Goal: Task Accomplishment & Management: Manage account settings

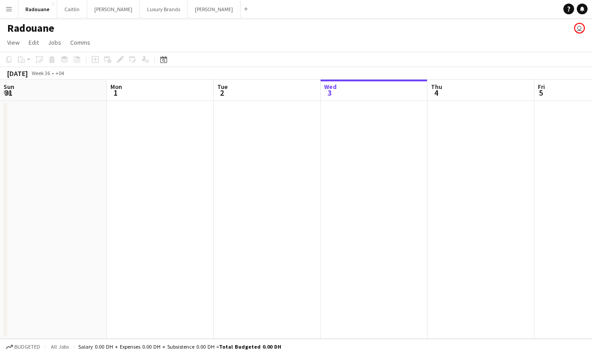
scroll to position [0, 214]
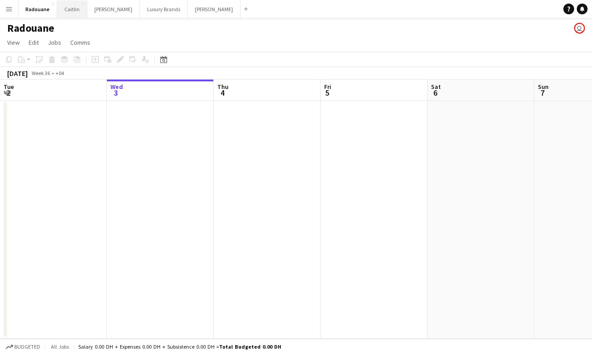
click at [74, 11] on button "Caitlin Close" at bounding box center [72, 8] width 30 height 17
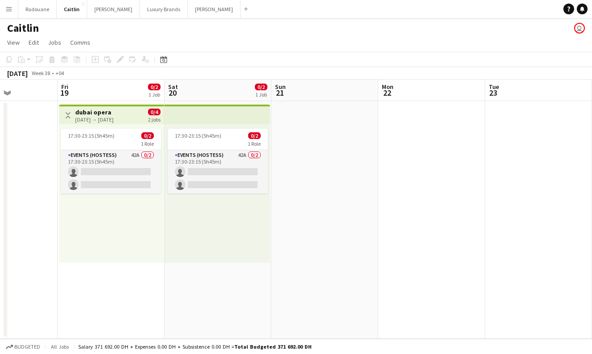
scroll to position [0, 363]
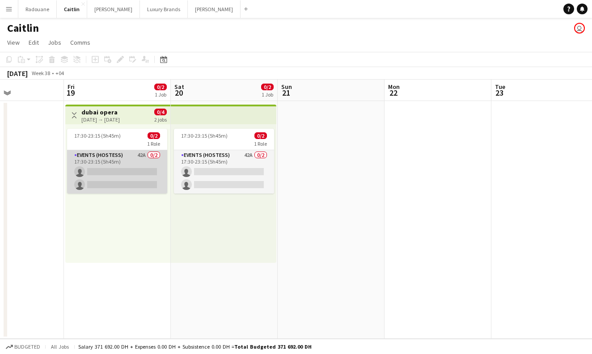
click at [130, 168] on app-card-role "Events (Hostess) 42A 0/2 17:30-23:15 (5h45m) single-neutral-actions single-neut…" at bounding box center [117, 171] width 100 height 43
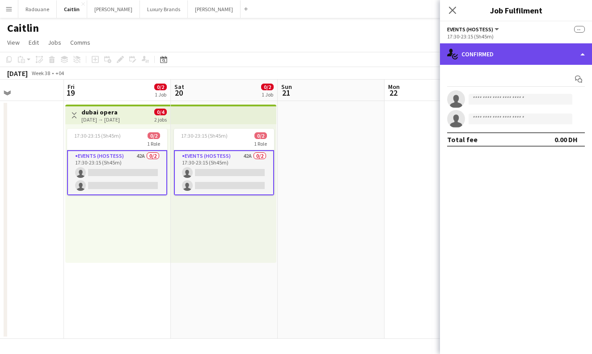
click at [563, 55] on div "single-neutral-actions-check-2 Confirmed" at bounding box center [516, 53] width 152 height 21
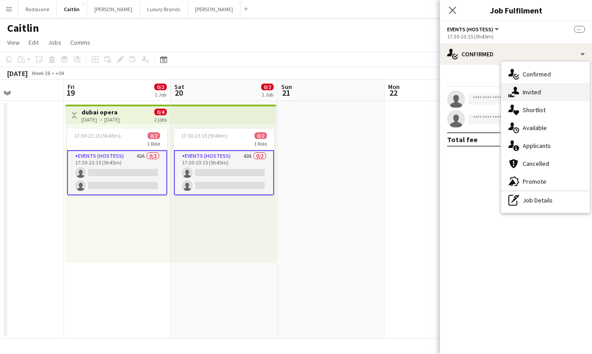
click at [552, 93] on div "single-neutral-actions-share-1 Invited" at bounding box center [545, 92] width 88 height 18
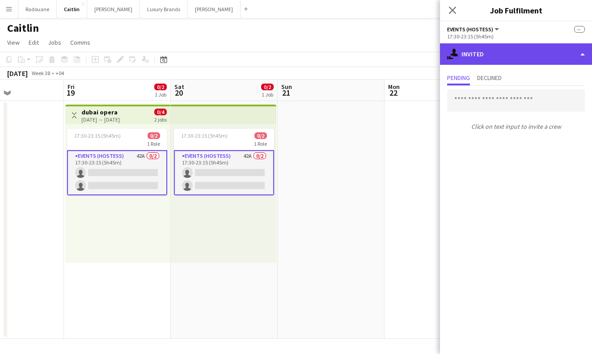
click at [544, 52] on div "single-neutral-actions-share-1 Invited" at bounding box center [516, 53] width 152 height 21
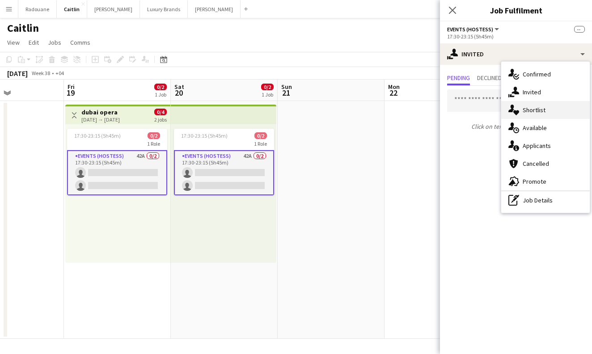
click at [541, 109] on span "Shortlist" at bounding box center [533, 110] width 23 height 8
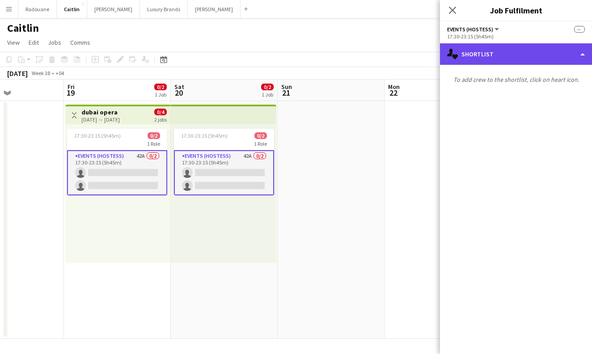
click at [535, 54] on div "single-neutral-actions-heart Shortlist" at bounding box center [516, 53] width 152 height 21
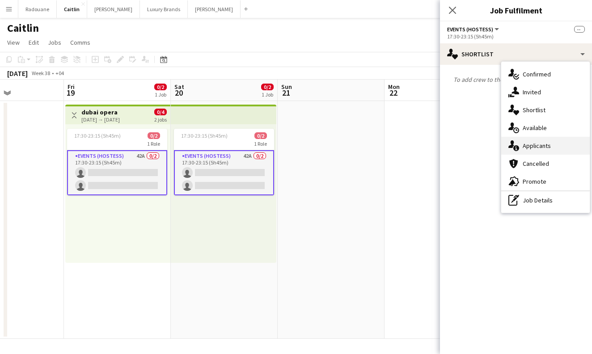
click at [533, 149] on span "Applicants" at bounding box center [536, 146] width 28 height 8
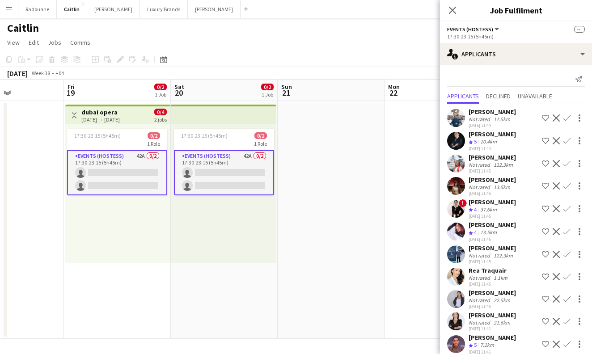
scroll to position [0, 0]
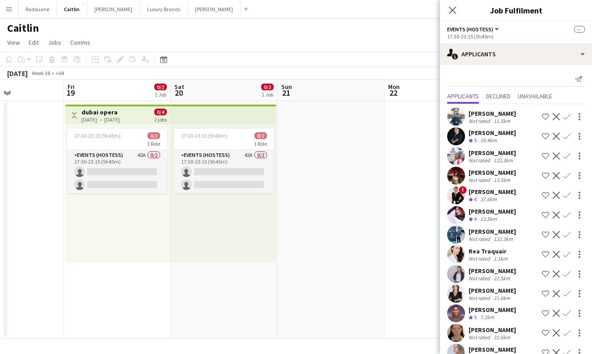
click at [10, 26] on h1 "Caitlin" at bounding box center [23, 27] width 32 height 13
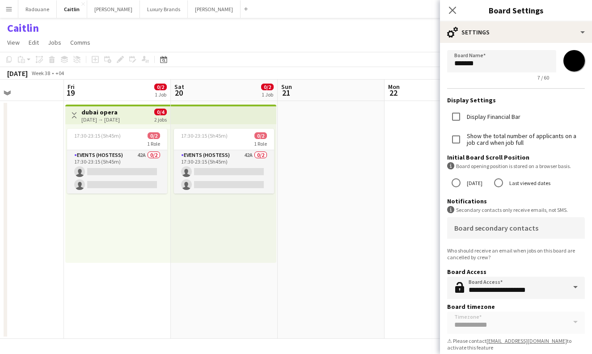
click at [10, 26] on h1 "Caitlin" at bounding box center [23, 27] width 32 height 13
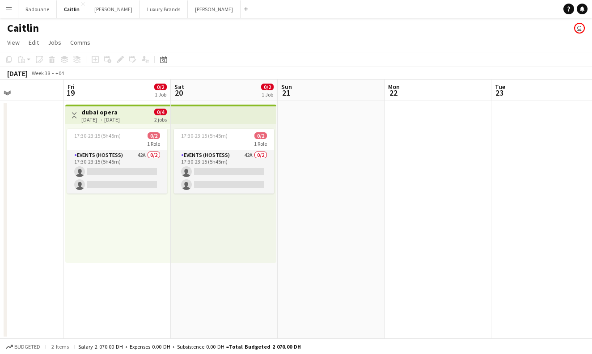
click at [10, 26] on h1 "Caitlin" at bounding box center [23, 27] width 32 height 13
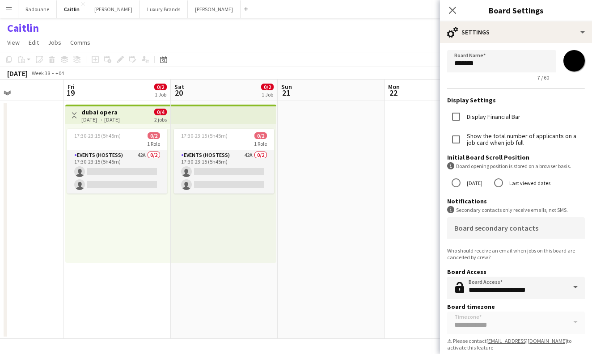
click at [10, 26] on h1 "Caitlin" at bounding box center [23, 27] width 32 height 13
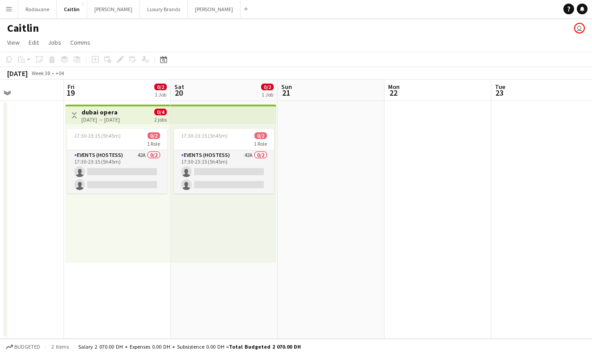
click at [11, 11] on app-icon "Menu" at bounding box center [8, 8] width 7 height 7
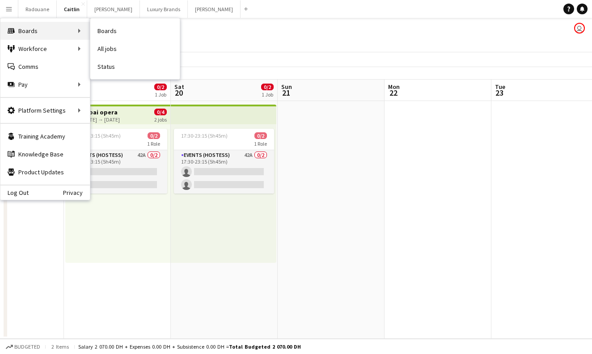
click at [25, 29] on div "Boards Boards" at bounding box center [44, 31] width 89 height 18
click at [26, 29] on div "Boards Boards" at bounding box center [44, 31] width 89 height 18
click at [80, 32] on div "Boards Boards" at bounding box center [44, 31] width 89 height 18
click at [81, 32] on div "Boards Boards" at bounding box center [44, 31] width 89 height 18
click at [100, 34] on link "Boards" at bounding box center [134, 31] width 89 height 18
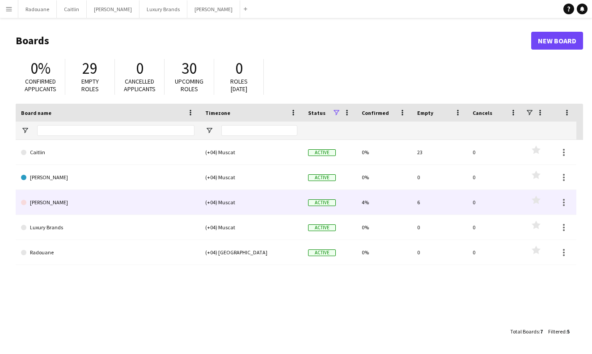
click at [70, 199] on link "[PERSON_NAME]" at bounding box center [107, 202] width 173 height 25
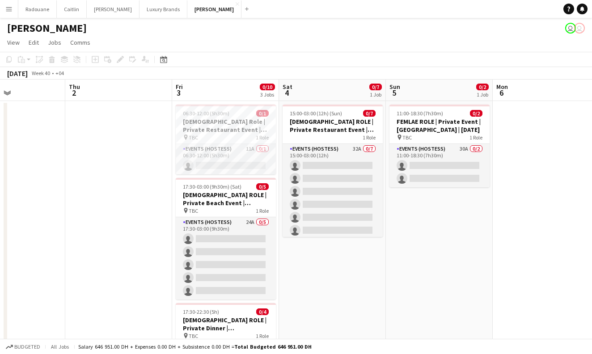
scroll to position [0, 256]
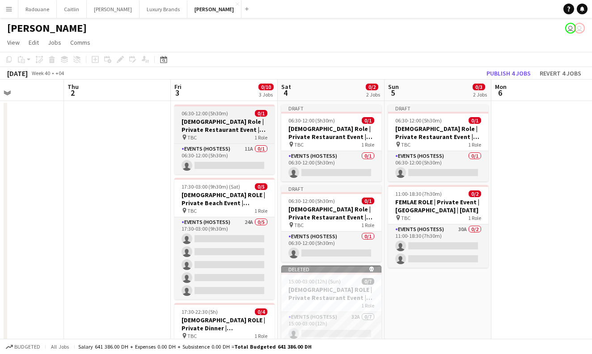
click at [208, 132] on h3 "[DEMOGRAPHIC_DATA] Role | Private Restaurant Event | [GEOGRAPHIC_DATA] | [DATE]…" at bounding box center [224, 126] width 100 height 16
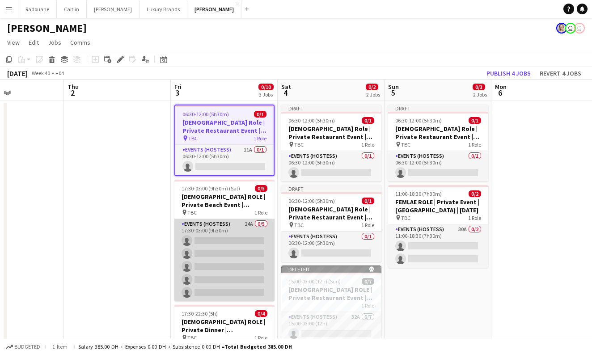
click at [218, 245] on app-card-role "Events (Hostess) 24A 0/5 17:30-03:00 (9h30m) single-neutral-actions single-neut…" at bounding box center [224, 260] width 100 height 82
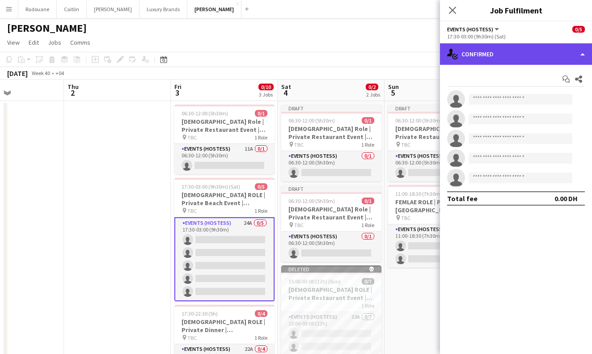
click at [560, 60] on div "single-neutral-actions-check-2 Confirmed" at bounding box center [516, 53] width 152 height 21
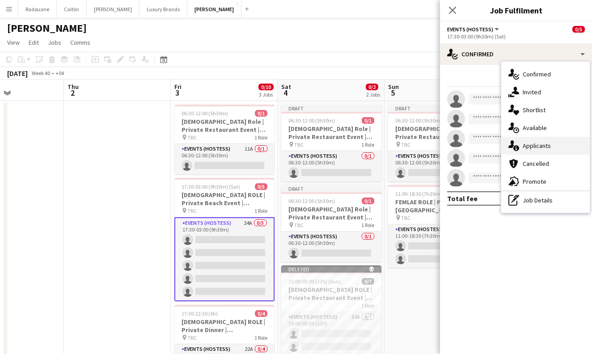
click at [541, 145] on span "Applicants" at bounding box center [536, 146] width 28 height 8
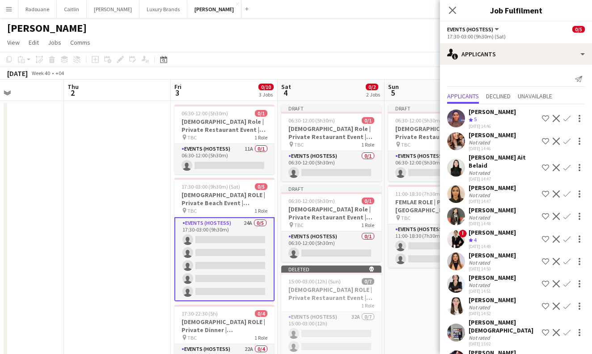
click at [115, 177] on app-date-cell at bounding box center [117, 266] width 107 height 331
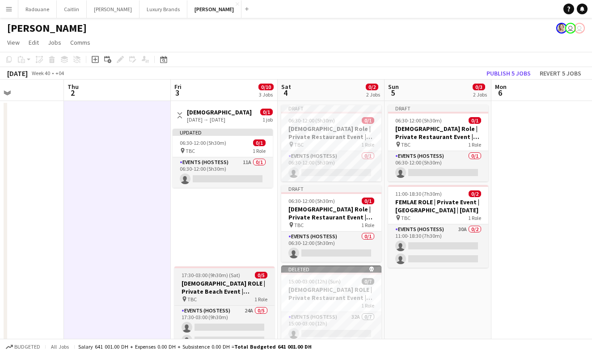
click at [233, 280] on h3 "[DEMOGRAPHIC_DATA] ROLE | Private Beach Event | [GEOGRAPHIC_DATA] | [DATE]" at bounding box center [224, 287] width 100 height 16
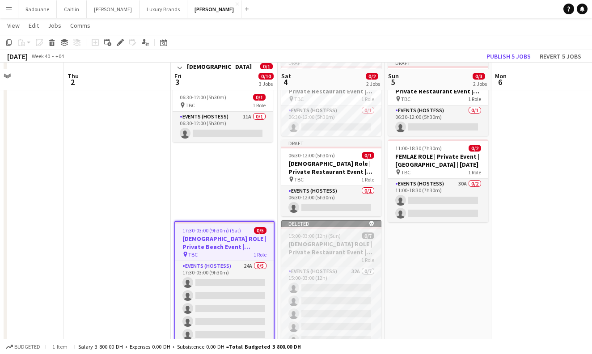
scroll to position [51, 0]
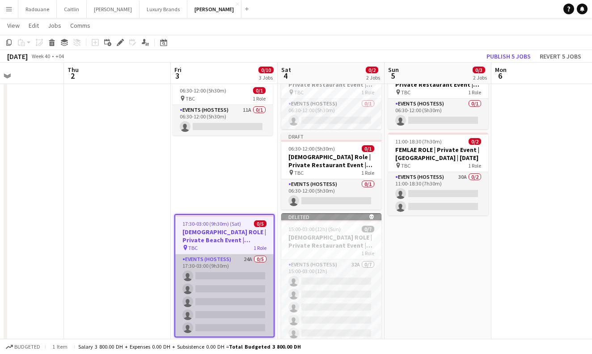
click at [215, 292] on app-card-role "Events (Hostess) 24A 0/5 17:30-03:00 (9h30m) single-neutral-actions single-neut…" at bounding box center [224, 295] width 98 height 82
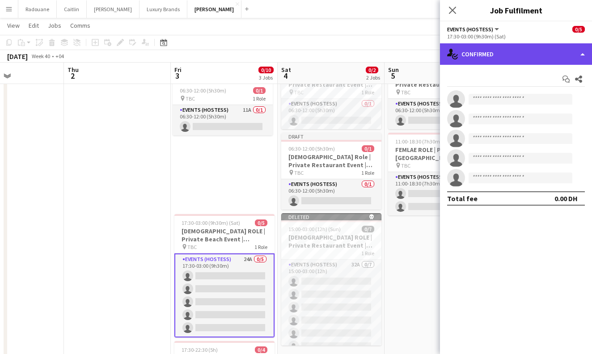
click at [559, 50] on div "single-neutral-actions-check-2 Confirmed" at bounding box center [516, 53] width 152 height 21
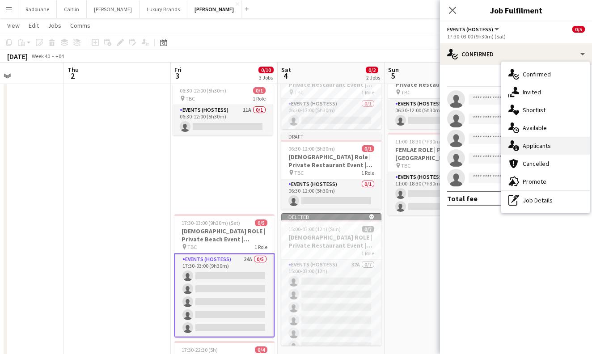
click at [550, 144] on span "Applicants" at bounding box center [536, 146] width 28 height 8
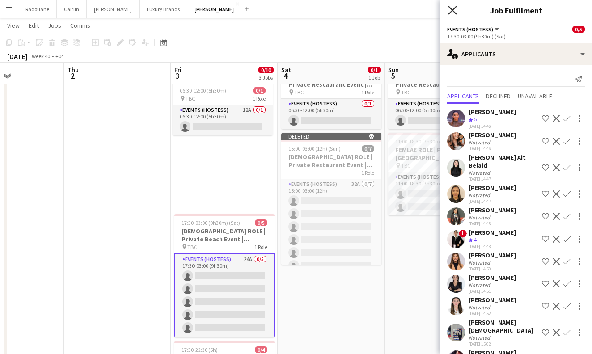
click at [453, 7] on icon "Close pop-in" at bounding box center [452, 10] width 8 height 8
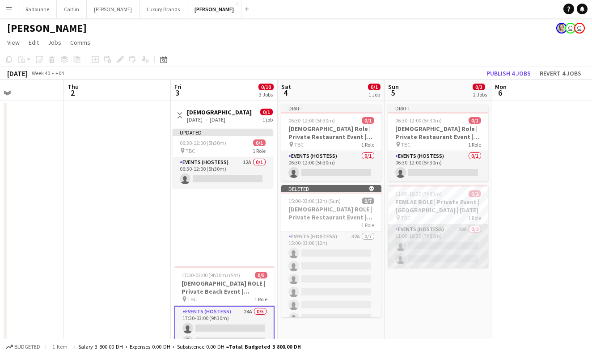
scroll to position [0, 0]
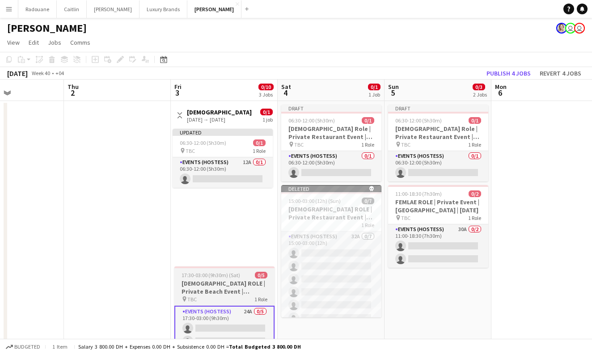
click at [251, 299] on div "pin TBC 1 Role" at bounding box center [224, 298] width 100 height 7
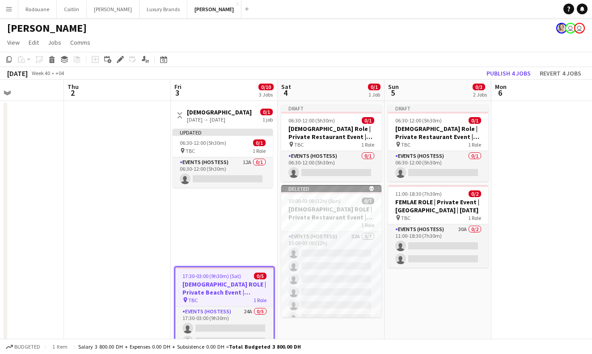
click at [242, 237] on div "Updated 06:30-12:00 (5h30m) 0/1 pin TBC 1 Role Events (Hostess) 12A 0/1 06:30-1…" at bounding box center [223, 193] width 105 height 139
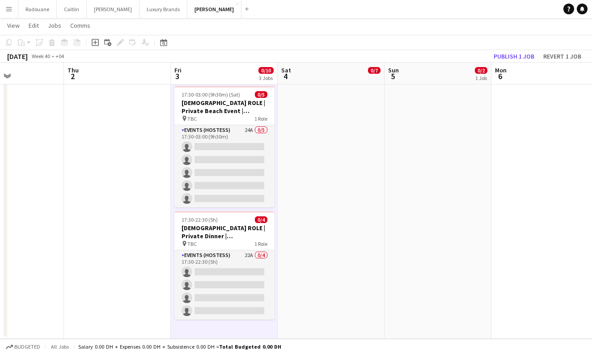
scroll to position [180, 0]
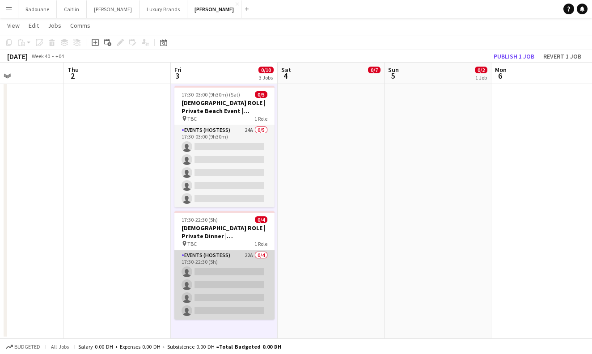
click at [235, 280] on app-card-role "Events (Hostess) 22A 0/4 17:30-22:30 (5h) single-neutral-actions single-neutral…" at bounding box center [224, 284] width 100 height 69
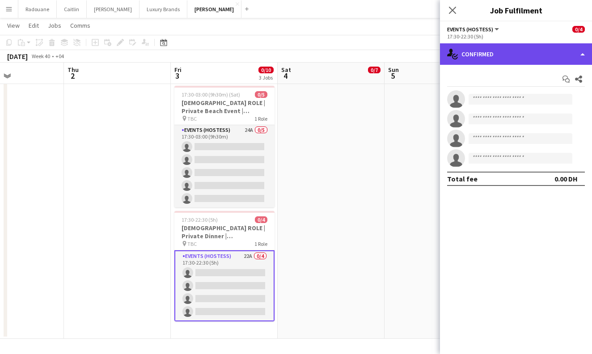
click at [583, 53] on div "single-neutral-actions-check-2 Confirmed" at bounding box center [516, 53] width 152 height 21
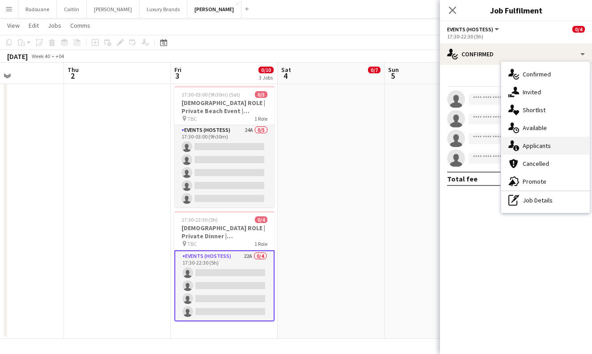
click at [531, 144] on span "Applicants" at bounding box center [536, 146] width 28 height 8
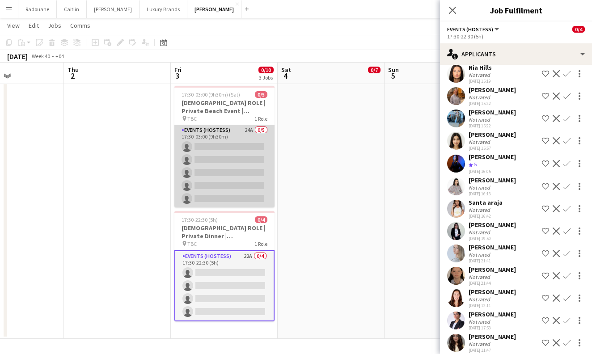
click at [243, 173] on app-card-role "Events (Hostess) 24A 0/5 17:30-03:00 (9h30m) single-neutral-actions single-neut…" at bounding box center [224, 166] width 100 height 82
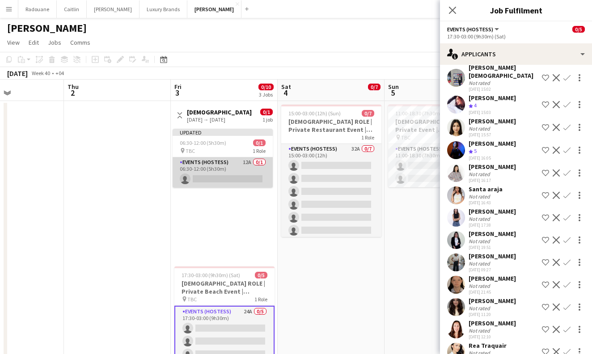
scroll to position [0, 0]
click at [214, 168] on app-card-role "Events (Hostess) 12A 0/1 06:30-12:00 (5h30m) single-neutral-actions" at bounding box center [222, 172] width 100 height 30
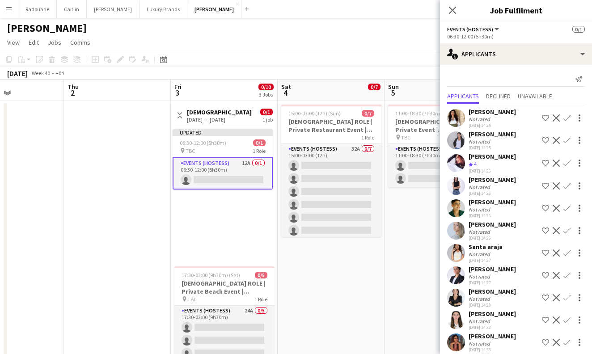
click at [224, 118] on div "[DATE] → [DATE]" at bounding box center [220, 119] width 67 height 7
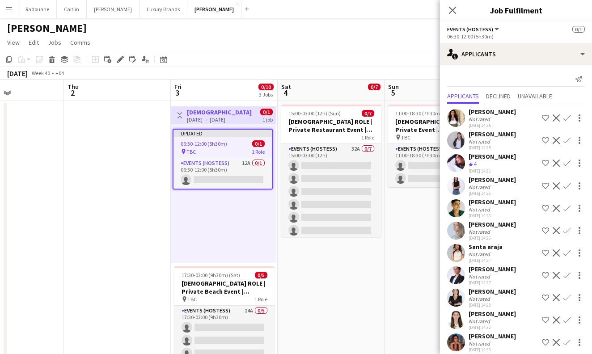
click at [218, 146] on span "06:30-12:00 (5h30m)" at bounding box center [204, 143] width 46 height 7
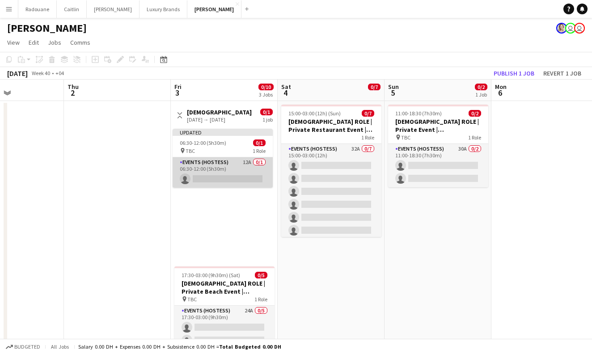
click at [223, 177] on app-card-role "Events (Hostess) 12A 0/1 06:30-12:00 (5h30m) single-neutral-actions" at bounding box center [222, 172] width 100 height 30
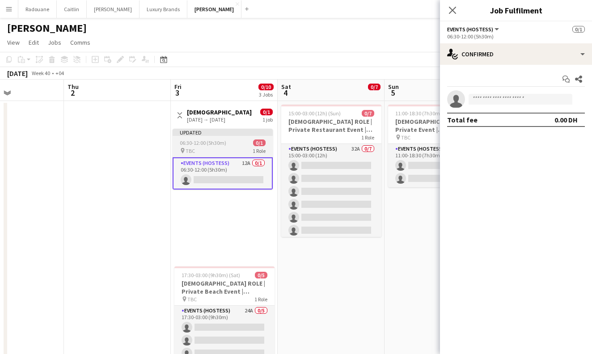
click at [223, 147] on div "pin TBC 1 Role" at bounding box center [222, 150] width 100 height 7
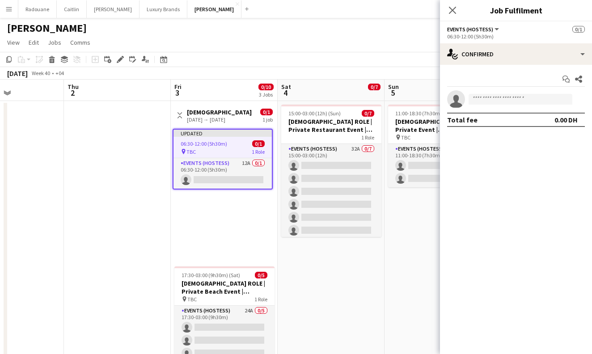
click at [232, 119] on div "[DATE] → [DATE]" at bounding box center [220, 119] width 67 height 7
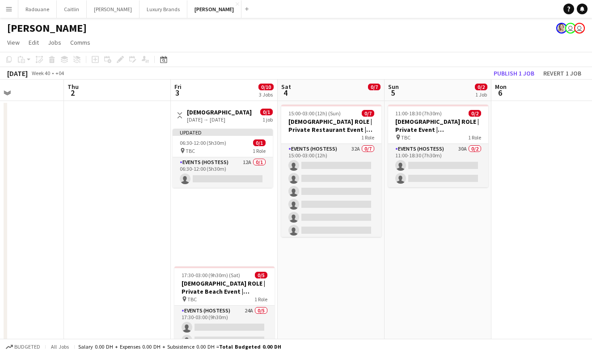
click at [232, 120] on div "[DATE] → [DATE]" at bounding box center [220, 119] width 67 height 7
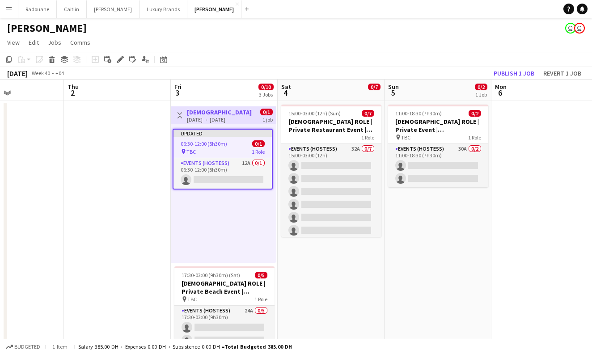
click at [232, 120] on div "[DATE] → [DATE]" at bounding box center [220, 119] width 67 height 7
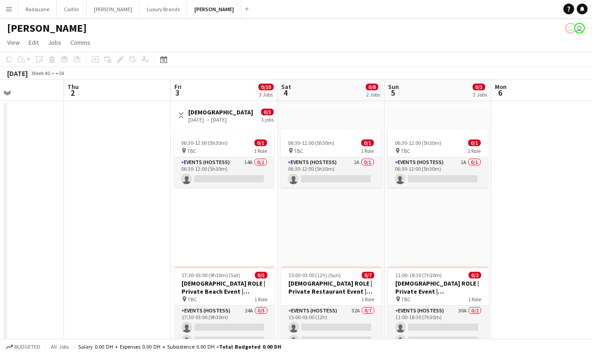
click at [9, 9] on app-icon "Menu" at bounding box center [8, 8] width 7 height 7
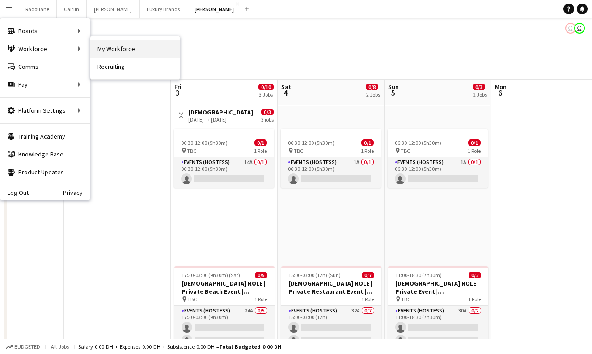
click at [103, 51] on link "My Workforce" at bounding box center [134, 49] width 89 height 18
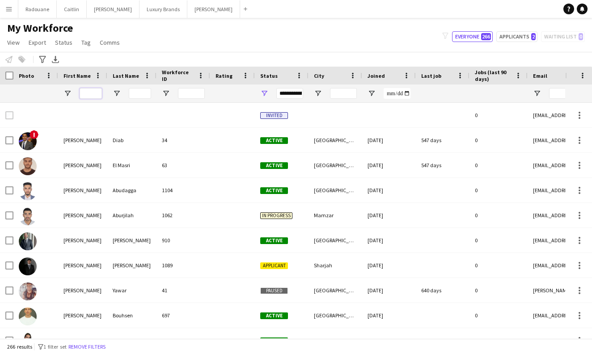
click at [88, 93] on input "First Name Filter Input" at bounding box center [91, 93] width 22 height 11
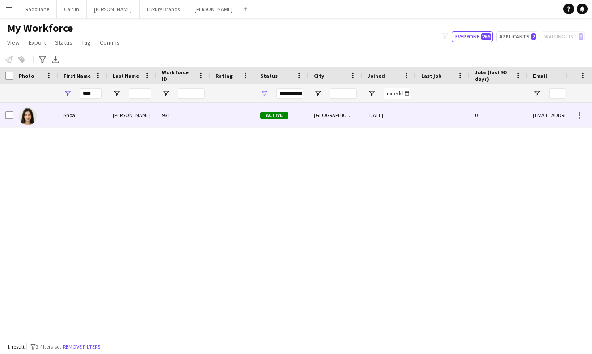
drag, startPoint x: 101, startPoint y: 109, endPoint x: 145, endPoint y: 116, distance: 44.3
click at [145, 116] on div "[PERSON_NAME]" at bounding box center [131, 115] width 49 height 25
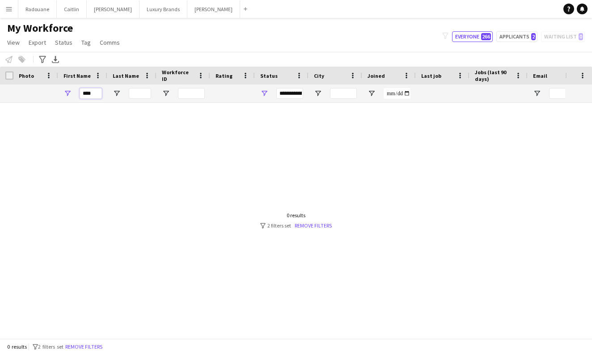
click at [98, 92] on input "****" at bounding box center [91, 93] width 22 height 11
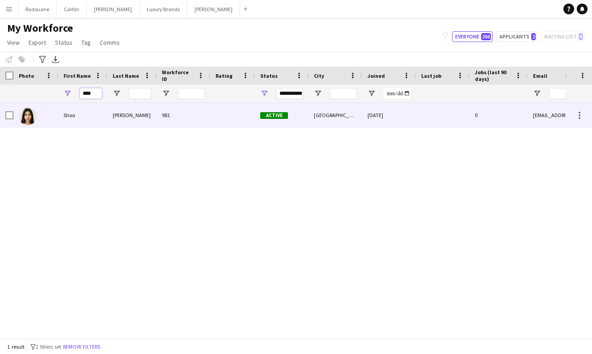
type input "****"
click at [43, 116] on div at bounding box center [35, 115] width 45 height 25
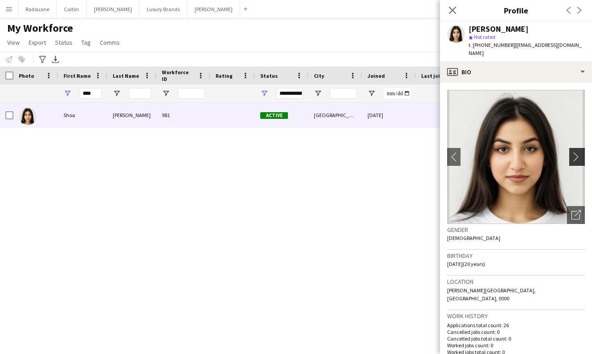
click at [574, 152] on app-icon "chevron-right" at bounding box center [578, 156] width 14 height 9
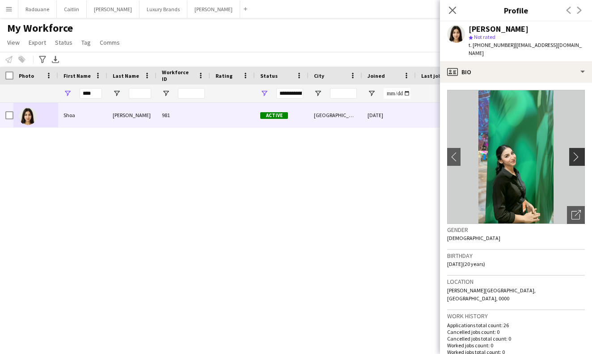
click at [574, 152] on app-icon "chevron-right" at bounding box center [578, 156] width 14 height 9
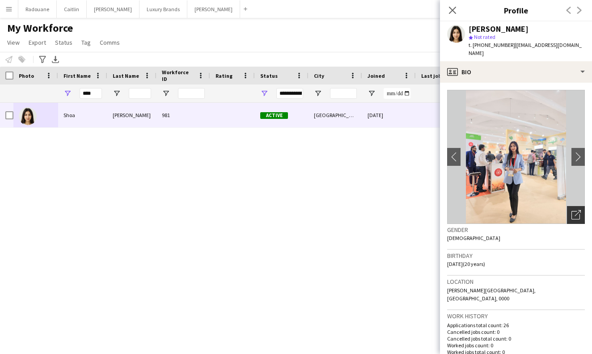
click at [573, 210] on icon "Open photos pop-in" at bounding box center [575, 214] width 9 height 9
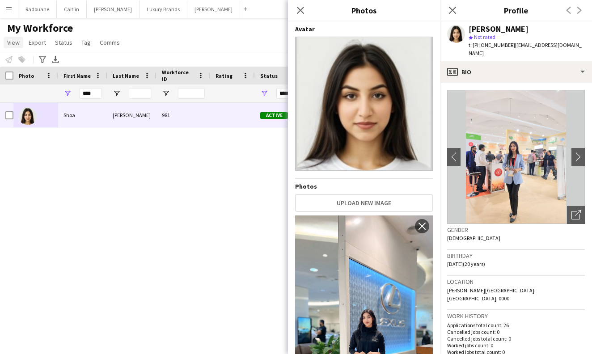
click at [10, 43] on span "View" at bounding box center [13, 42] width 13 height 8
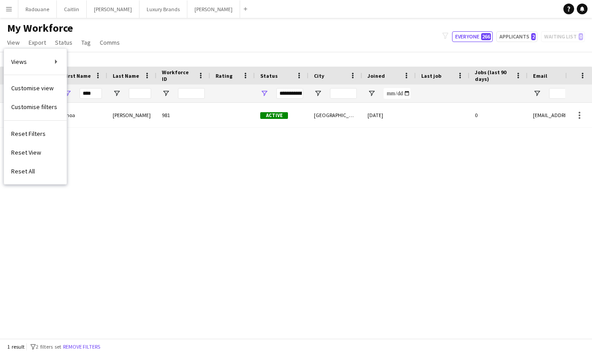
click at [10, 9] on app-icon "Menu" at bounding box center [8, 8] width 7 height 7
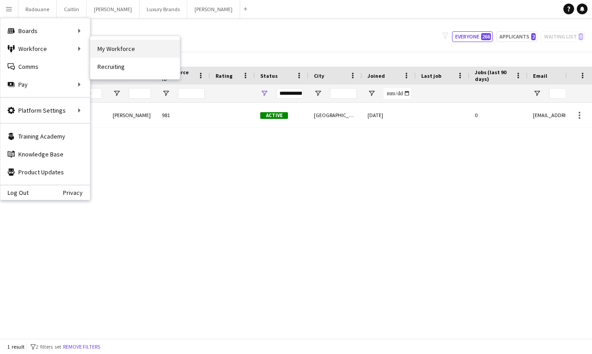
click at [105, 46] on link "My Workforce" at bounding box center [134, 49] width 89 height 18
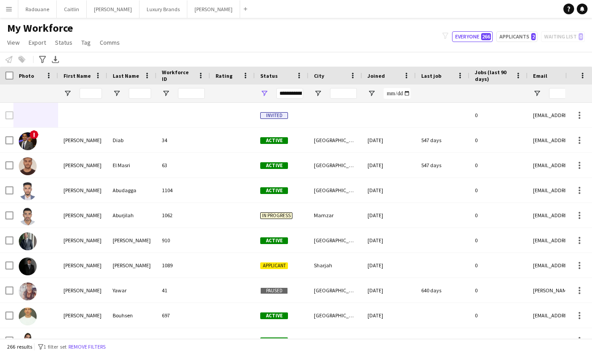
type input "****"
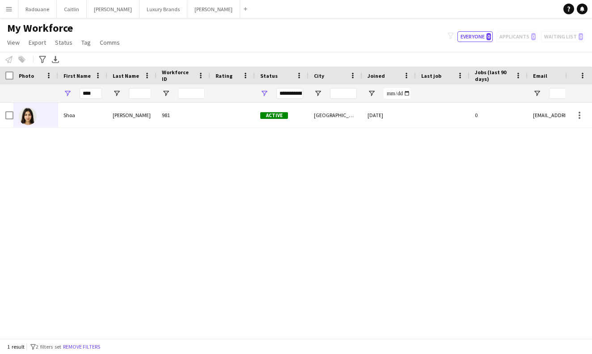
click at [12, 8] on app-icon "Menu" at bounding box center [8, 8] width 7 height 7
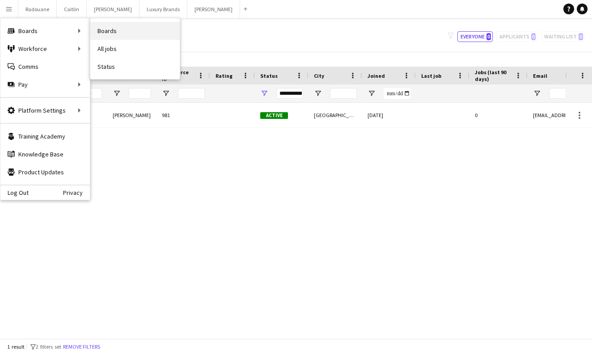
click at [103, 27] on link "Boards" at bounding box center [134, 31] width 89 height 18
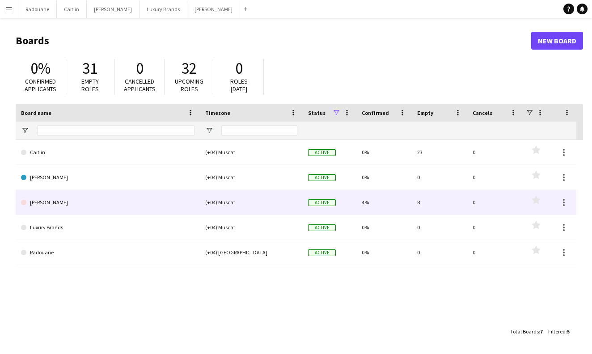
click at [79, 199] on link "[PERSON_NAME]" at bounding box center [107, 202] width 173 height 25
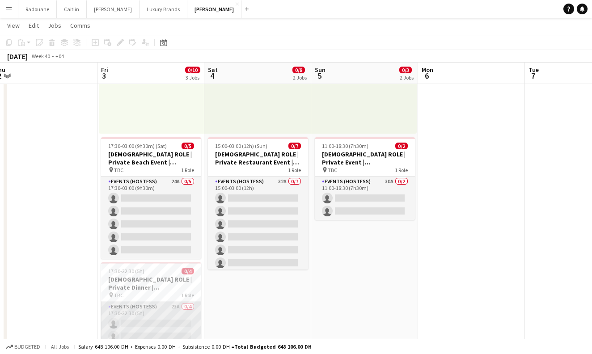
scroll to position [126, 0]
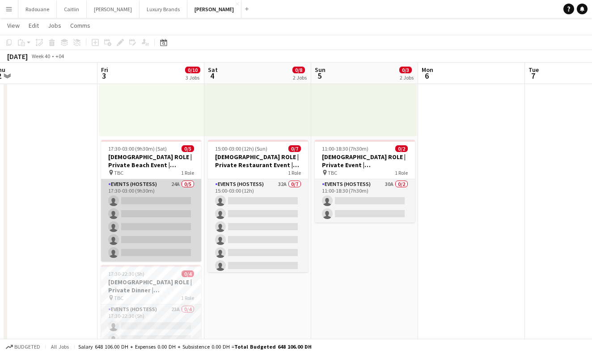
click at [160, 195] on app-card-role "Events (Hostess) 24A 0/5 17:30-03:00 (9h30m) single-neutral-actions single-neut…" at bounding box center [151, 220] width 100 height 82
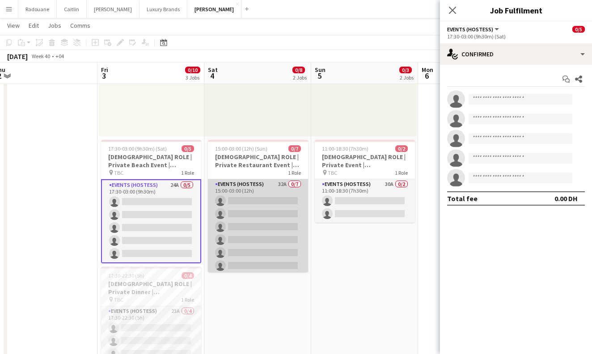
click at [269, 187] on app-card-role "Events (Hostess) 32A 0/7 15:00-03:00 (12h) single-neutral-actions single-neutra…" at bounding box center [258, 233] width 100 height 108
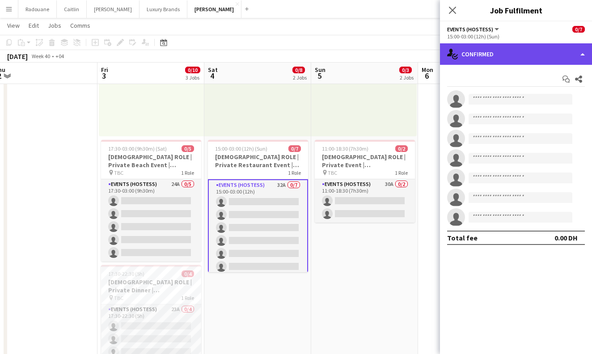
click at [568, 59] on div "single-neutral-actions-check-2 Confirmed" at bounding box center [516, 53] width 152 height 21
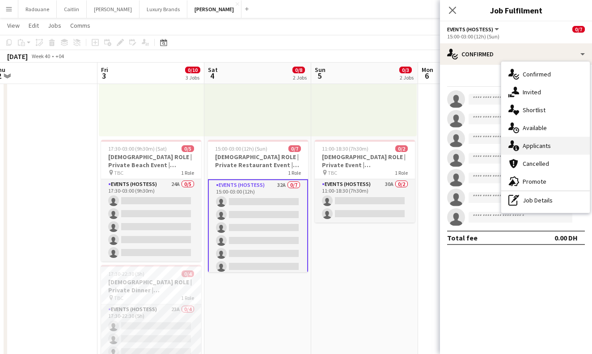
click at [551, 146] on div "single-neutral-actions-information Applicants" at bounding box center [545, 146] width 88 height 18
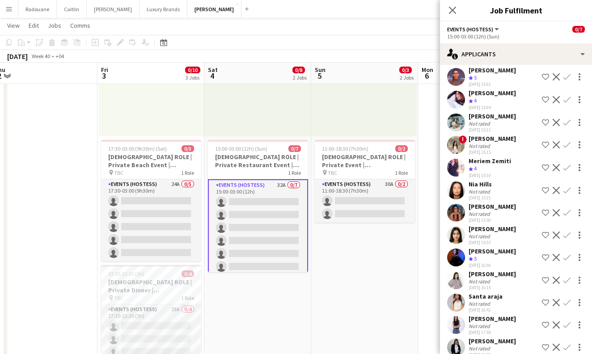
scroll to position [303, 0]
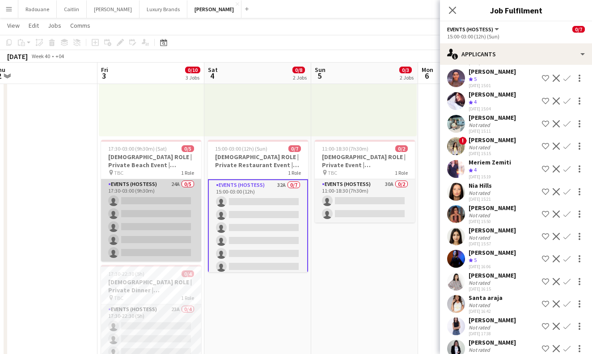
click at [150, 196] on app-card-role "Events (Hostess) 24A 0/5 17:30-03:00 (9h30m) single-neutral-actions single-neut…" at bounding box center [151, 220] width 100 height 82
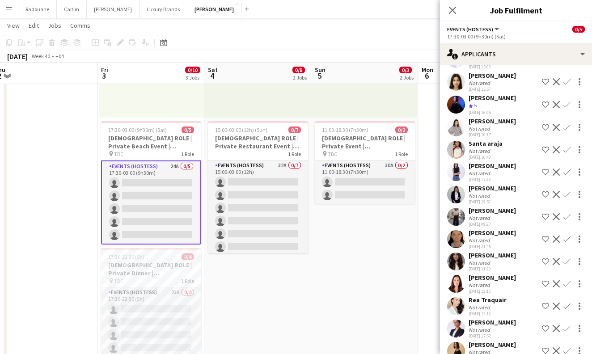
scroll to position [300, 0]
click at [157, 257] on div "17:30-22:30 (5h) 0/4" at bounding box center [151, 256] width 100 height 7
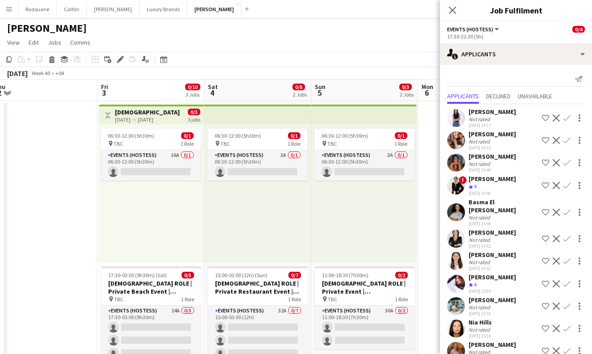
scroll to position [0, 0]
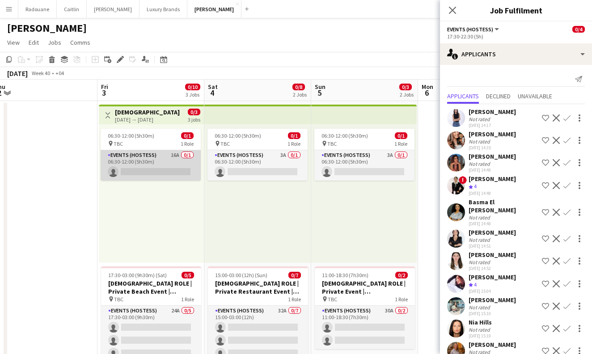
click at [169, 171] on app-card-role "Events (Hostess) 16A 0/1 06:30-12:00 (5h30m) single-neutral-actions" at bounding box center [151, 165] width 100 height 30
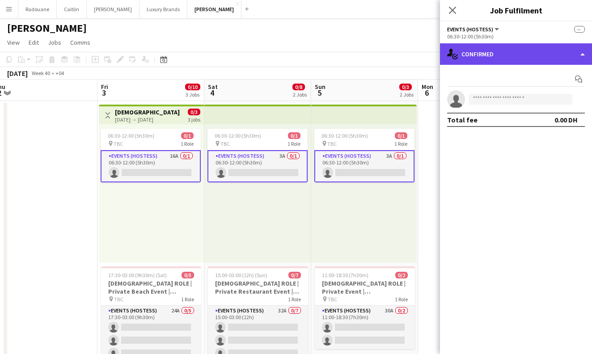
click at [577, 58] on div "single-neutral-actions-check-2 Confirmed" at bounding box center [516, 53] width 152 height 21
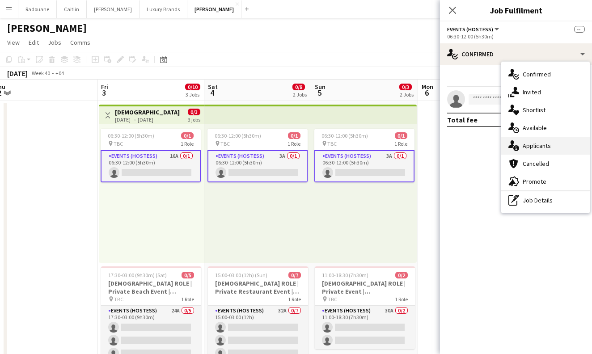
click at [528, 147] on span "Applicants" at bounding box center [536, 146] width 28 height 8
